Goal: Navigation & Orientation: Understand site structure

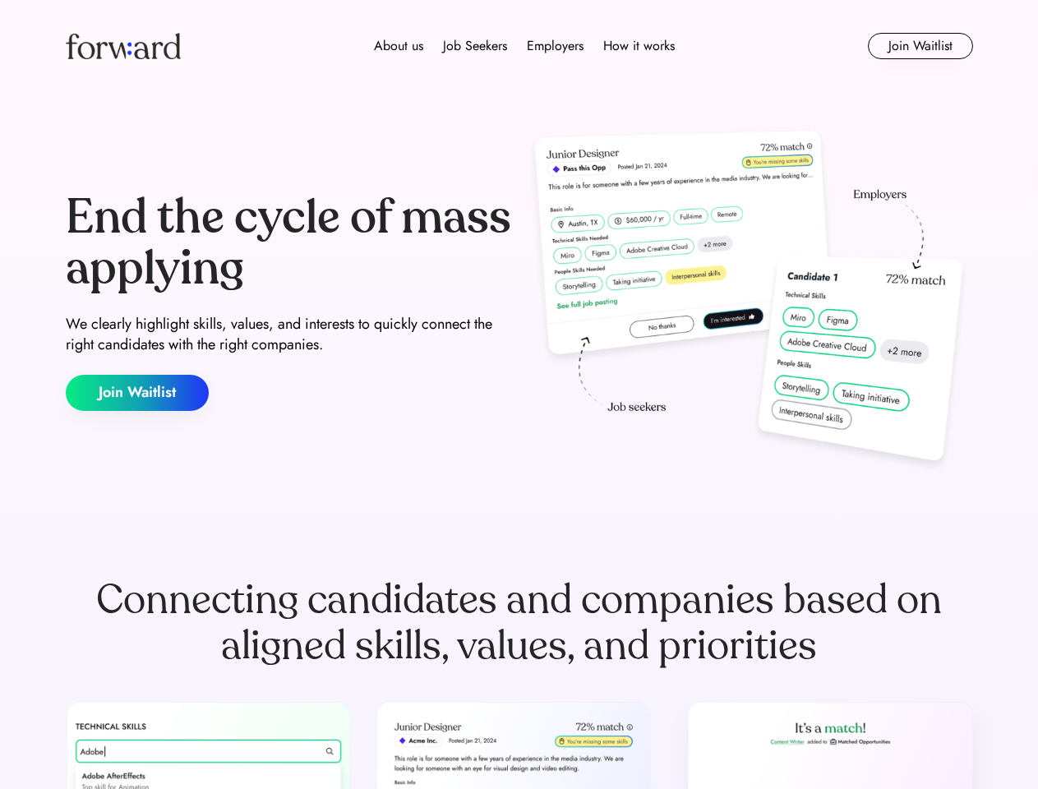
click at [518, 394] on div "End the cycle of mass applying We clearly highlight skills, values, and interes…" at bounding box center [519, 301] width 907 height 353
click at [519, 46] on div "About us Job Seekers Employers How it works" at bounding box center [523, 46] width 647 height 20
click at [123, 46] on img at bounding box center [123, 46] width 115 height 26
click at [524, 46] on div "About us Job Seekers Employers How it works" at bounding box center [523, 46] width 647 height 20
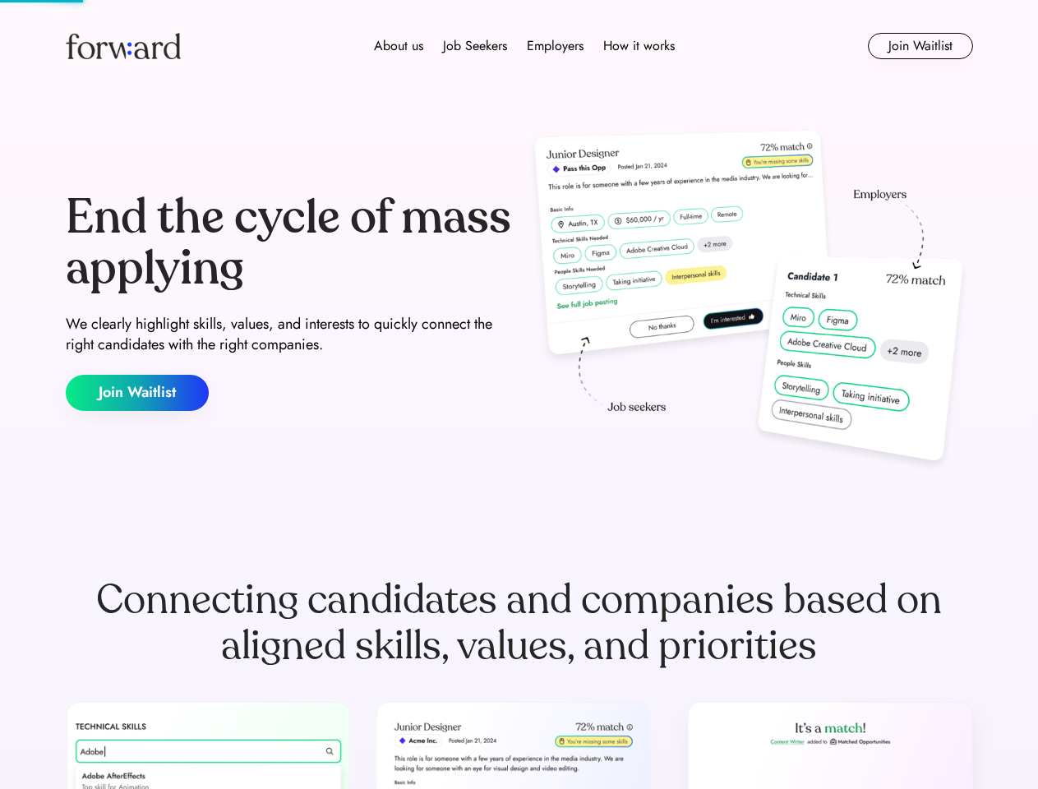
click at [398, 46] on div "About us" at bounding box center [398, 46] width 49 height 20
click at [475, 46] on div "Job Seekers" at bounding box center [475, 46] width 64 height 20
click at [555, 46] on div "Employers" at bounding box center [555, 46] width 57 height 20
click at [637, 46] on div "How it works" at bounding box center [638, 46] width 71 height 20
click at [919, 46] on button "Join Waitlist" at bounding box center [919, 46] width 105 height 26
